Goal: Task Accomplishment & Management: Manage account settings

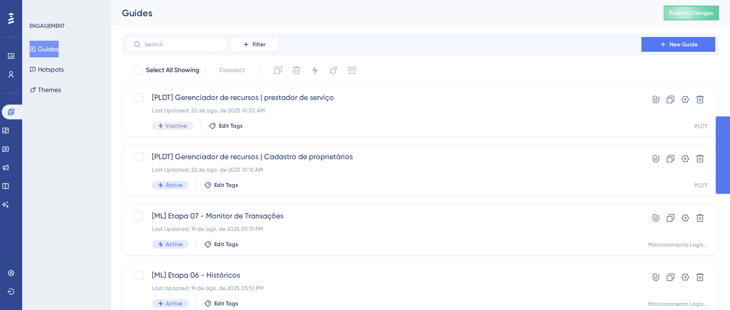
click at [706, 13] on span "Publish Changes" at bounding box center [691, 12] width 44 height 7
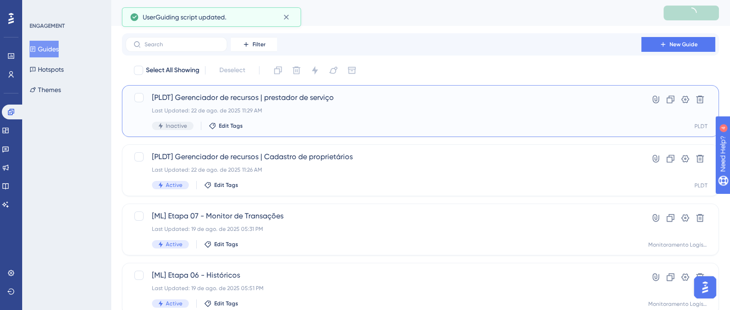
click at [237, 111] on div "Last Updated: 22 de ago. de 2025 11:29 AM" at bounding box center [383, 110] width 463 height 7
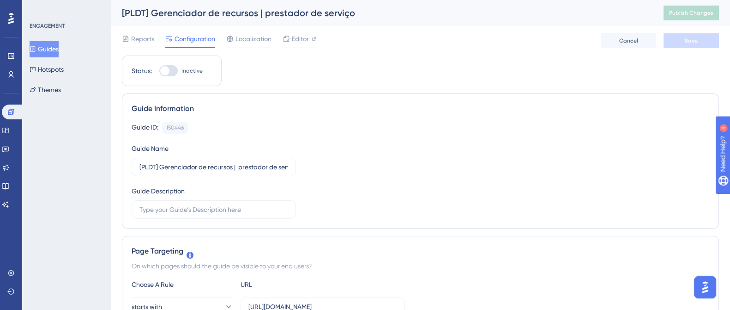
click at [168, 70] on div at bounding box center [164, 70] width 9 height 9
click at [159, 71] on input "Inactive" at bounding box center [159, 71] width 0 height 0
checkbox input "true"
click at [677, 37] on button "Save" at bounding box center [691, 40] width 55 height 15
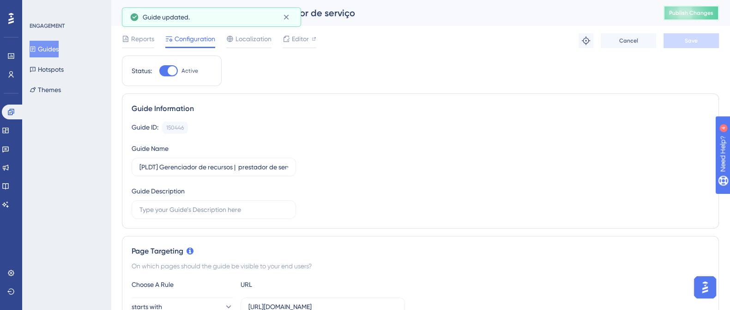
click at [690, 11] on span "Publish Changes" at bounding box center [691, 12] width 44 height 7
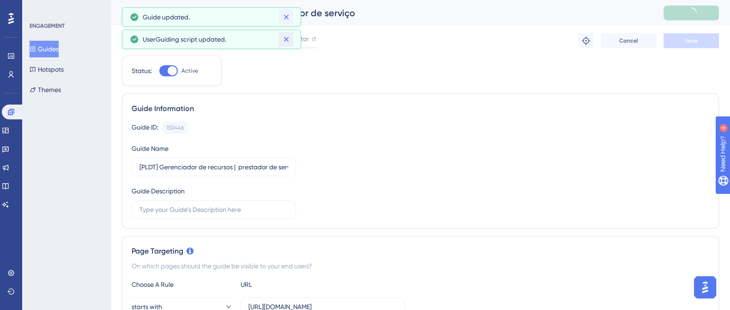
click at [286, 0] on div "Performance Users Engagement Widgets Feedback Product Updates Knowledge Base AI…" at bounding box center [365, 0] width 730 height 0
click at [285, 19] on icon at bounding box center [286, 16] width 9 height 9
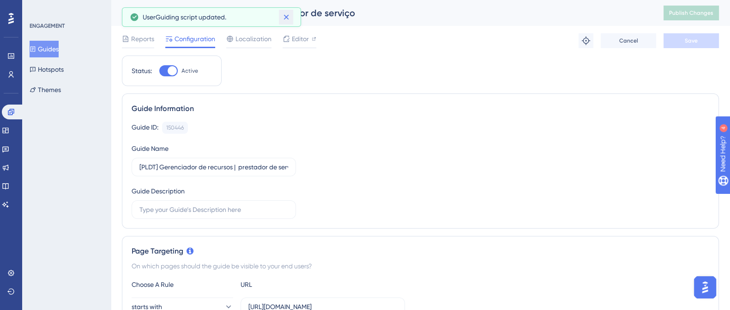
click at [285, 19] on icon at bounding box center [286, 16] width 9 height 9
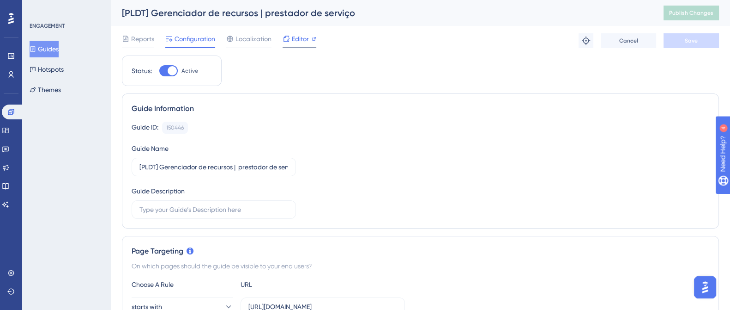
click at [289, 37] on icon at bounding box center [286, 38] width 7 height 7
click at [8, 128] on icon at bounding box center [5, 131] width 6 height 6
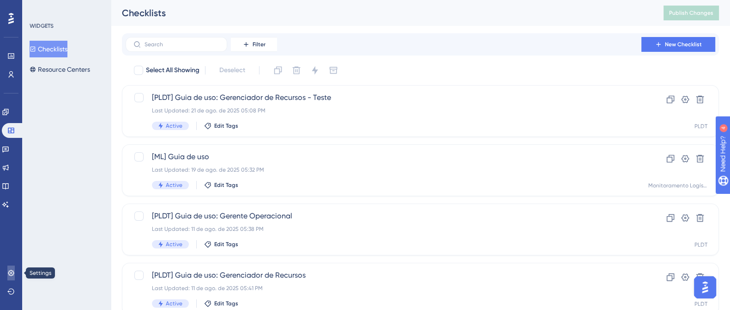
click at [14, 279] on link at bounding box center [10, 272] width 7 height 15
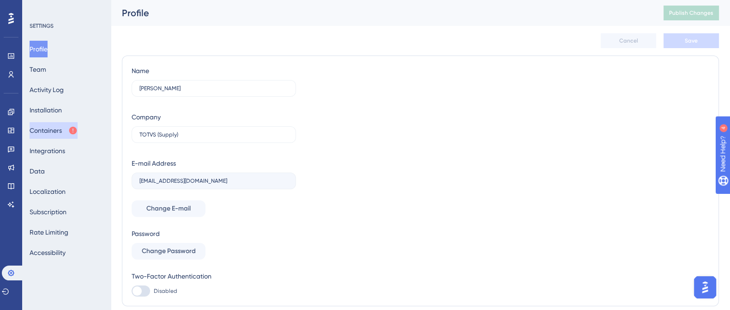
click at [50, 128] on button "Containers" at bounding box center [54, 130] width 48 height 17
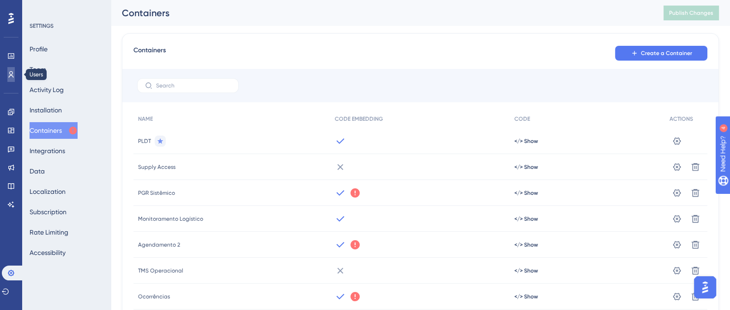
click at [10, 77] on icon at bounding box center [10, 74] width 7 height 7
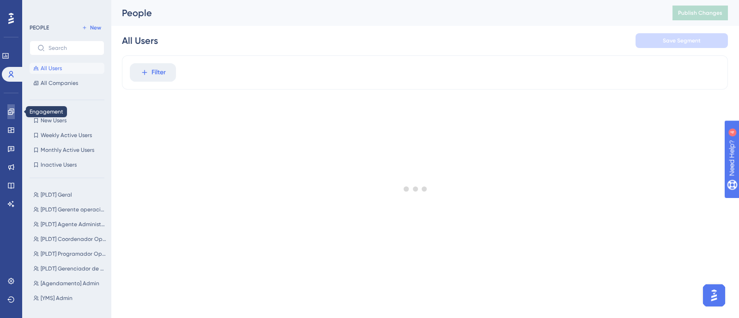
click at [9, 112] on icon at bounding box center [11, 112] width 6 height 6
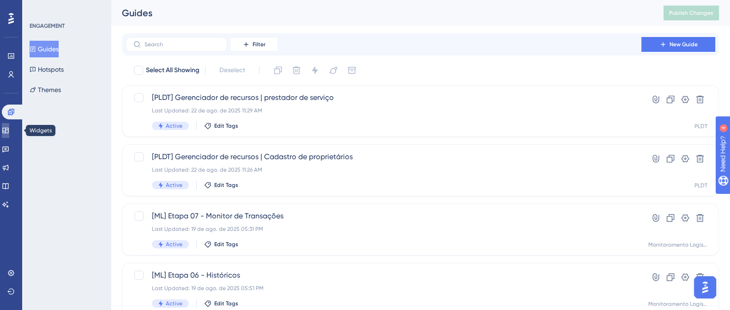
click at [8, 128] on icon at bounding box center [5, 131] width 6 height 6
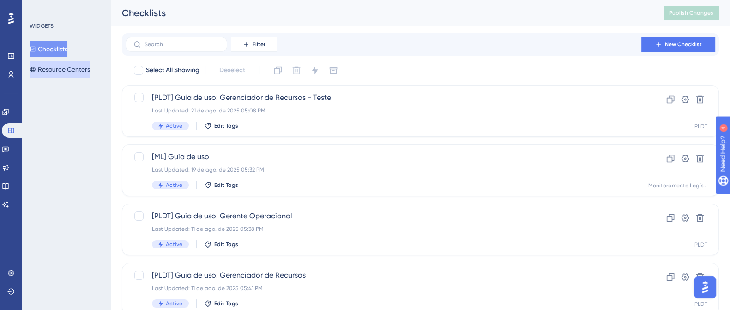
click at [58, 68] on button "Resource Centers" at bounding box center [60, 69] width 61 height 17
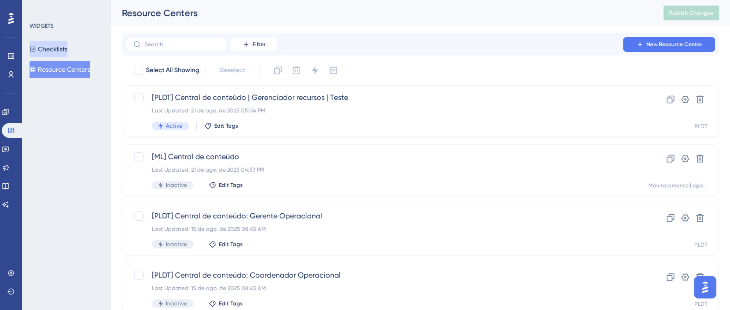
click at [61, 53] on button "Checklists" at bounding box center [49, 49] width 38 height 17
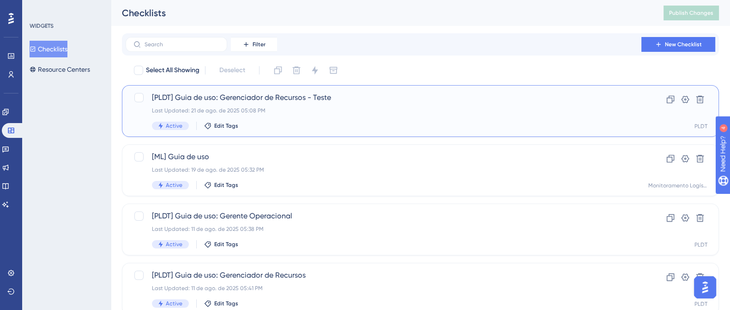
click at [305, 106] on div "[PLDT] Guia de uso: Gerenciador de Recursos - Teste Last Updated: 21 de ago. de…" at bounding box center [383, 111] width 463 height 38
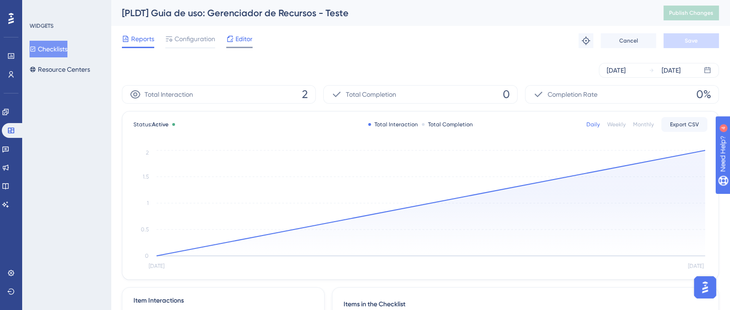
click at [238, 40] on span "Editor" at bounding box center [244, 38] width 17 height 11
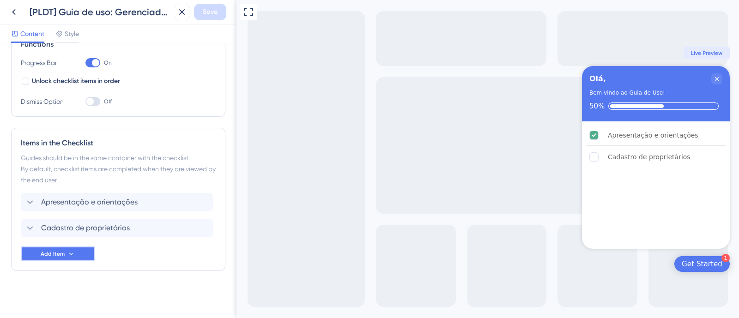
click at [72, 247] on button "Add Item" at bounding box center [58, 254] width 74 height 15
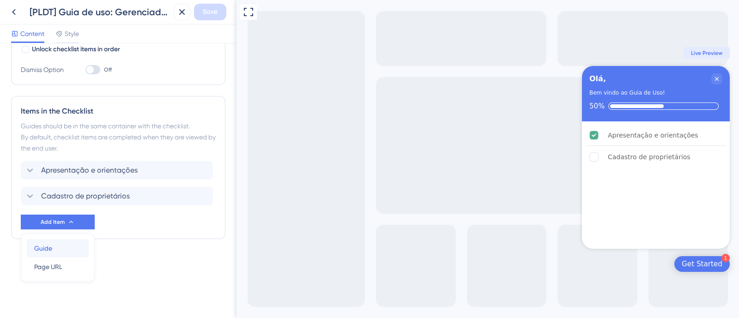
click at [71, 241] on div "Guide Guide" at bounding box center [57, 248] width 47 height 18
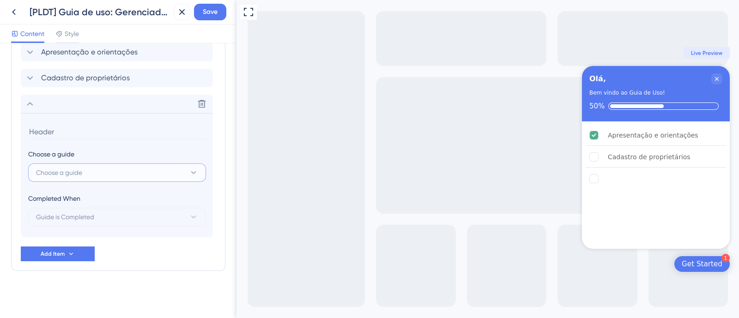
click at [108, 164] on button "Choose a guide" at bounding box center [117, 173] width 178 height 18
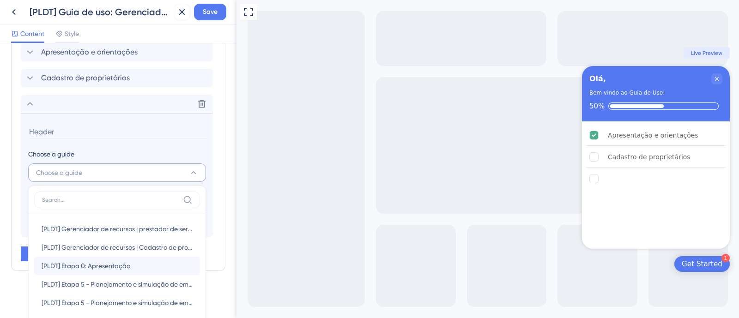
scroll to position [395, 0]
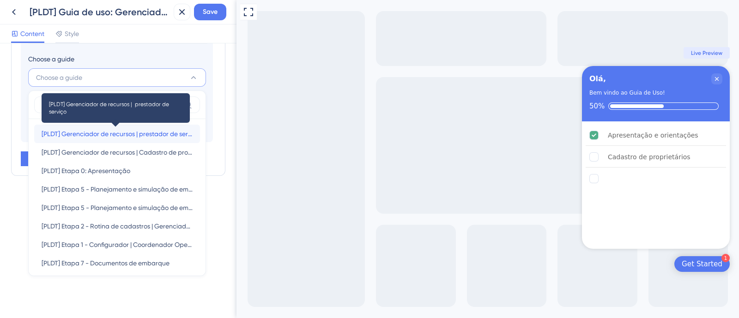
click at [159, 131] on span "[PLDT] Gerenciador de recursos | prestador de serviço" at bounding box center [117, 133] width 151 height 11
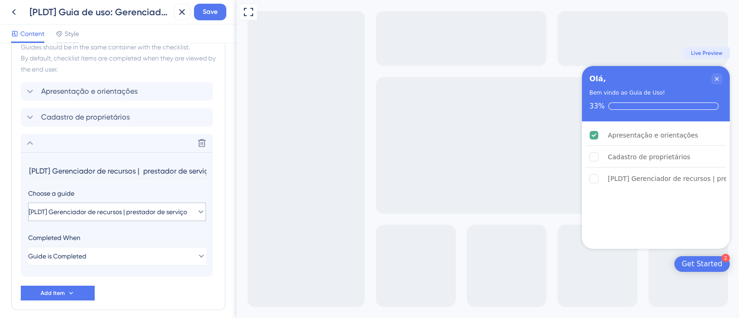
scroll to position [243, 0]
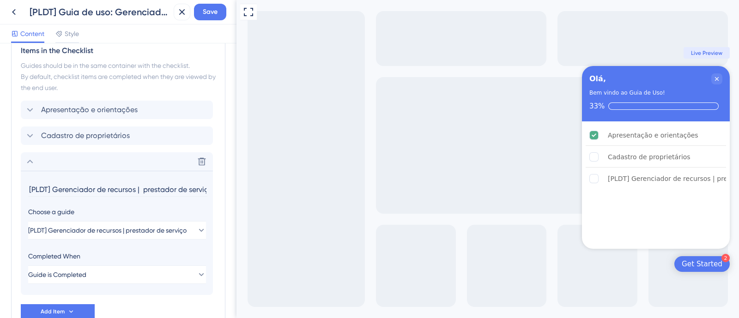
drag, startPoint x: 142, startPoint y: 189, endPoint x: 11, endPoint y: 183, distance: 130.9
click at [18, 183] on div "Items in the Checklist Guides should be in the same container with the checklis…" at bounding box center [118, 182] width 214 height 293
type input "Cadastro de prestador de serviço"
click at [32, 161] on icon at bounding box center [29, 161] width 11 height 11
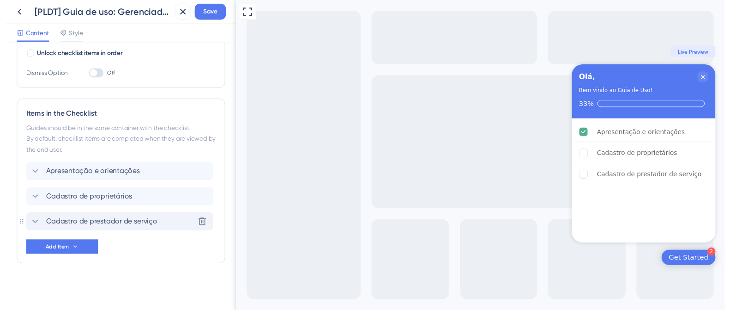
scroll to position [176, 0]
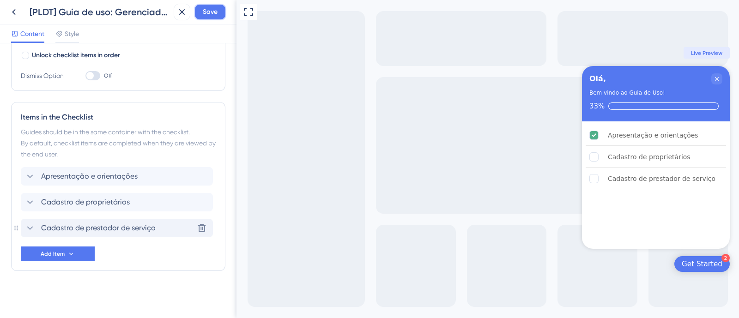
click at [206, 7] on span "Save" at bounding box center [210, 11] width 15 height 11
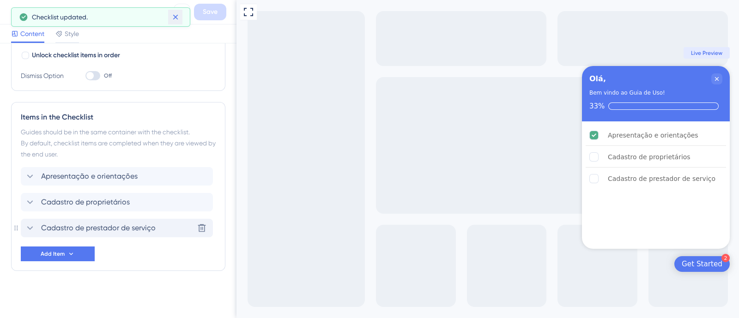
click at [171, 13] on icon at bounding box center [175, 16] width 9 height 9
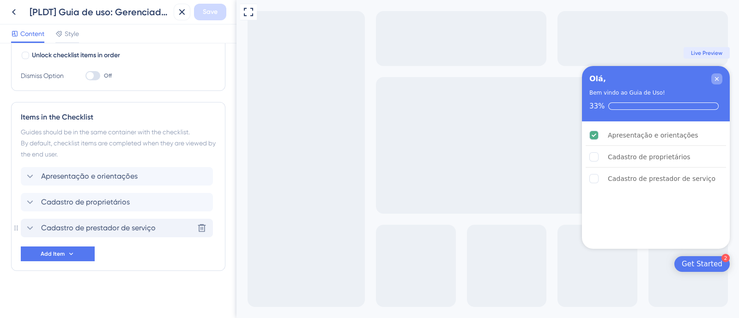
click at [714, 79] on icon "Close Checklist" at bounding box center [716, 78] width 7 height 7
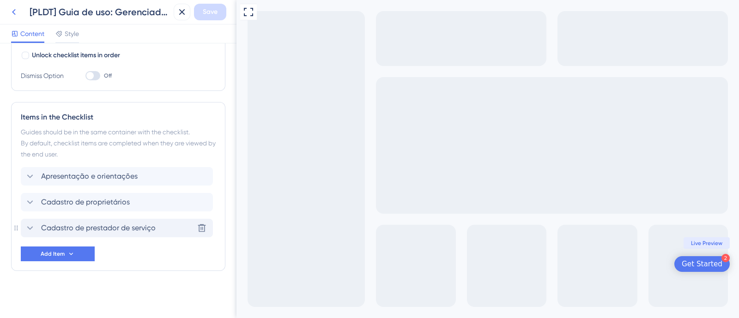
click at [12, 9] on icon at bounding box center [13, 11] width 11 height 11
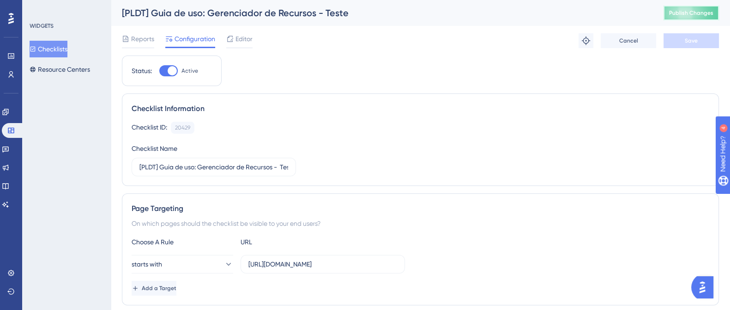
click at [715, 17] on button "Publish Changes" at bounding box center [691, 13] width 55 height 15
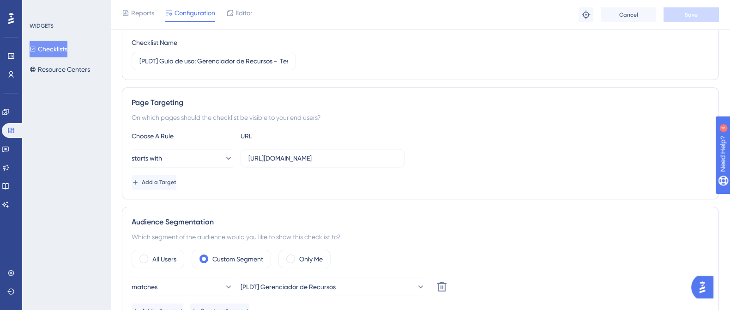
scroll to position [173, 0]
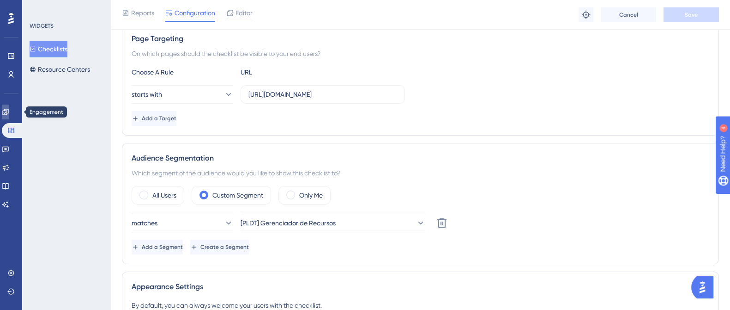
click at [8, 109] on icon at bounding box center [5, 112] width 6 height 6
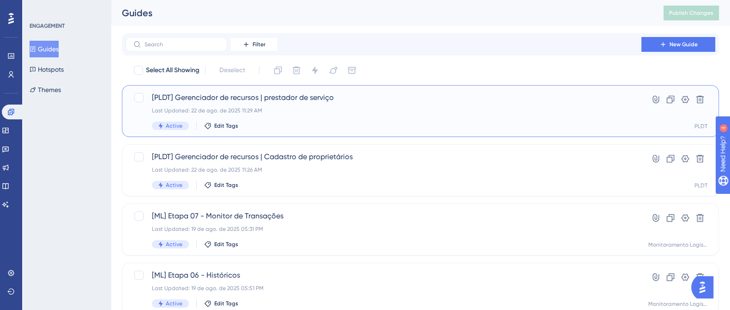
click at [235, 89] on div "[PLDT] Gerenciador de recursos | prestador de serviço Last Updated: 22 de ago. …" at bounding box center [420, 111] width 597 height 52
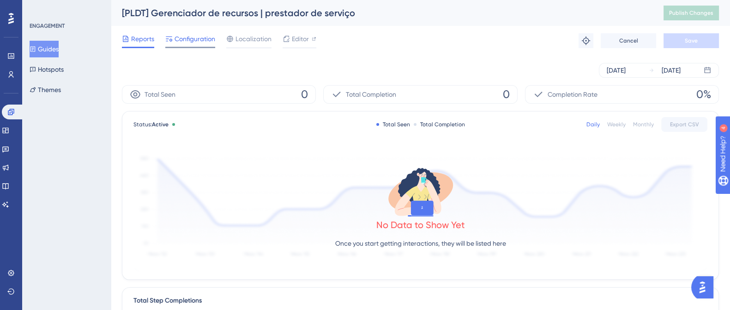
click at [190, 37] on span "Configuration" at bounding box center [195, 38] width 41 height 11
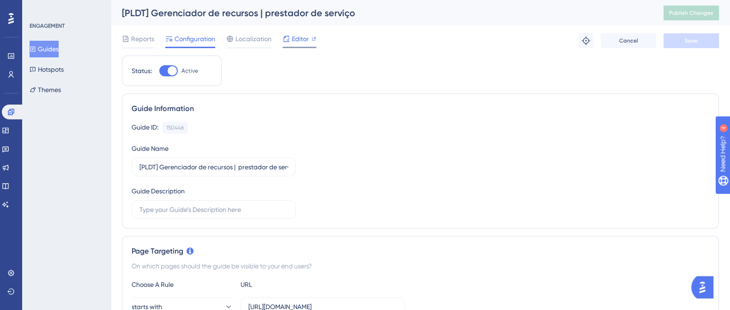
click at [306, 42] on span "Editor" at bounding box center [300, 38] width 17 height 11
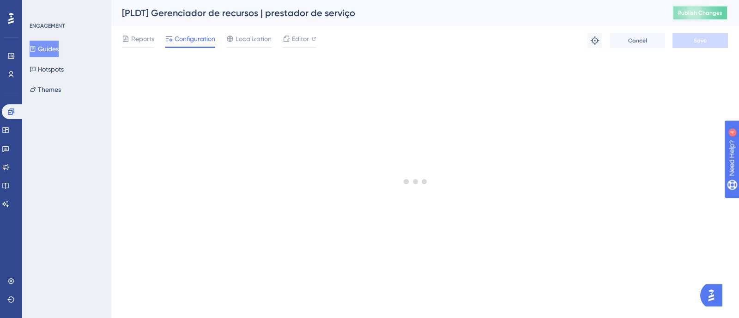
click at [686, 9] on span "Publish Changes" at bounding box center [700, 12] width 44 height 7
click at [706, 9] on span "Publish Changes" at bounding box center [700, 12] width 44 height 7
